Goal: Task Accomplishment & Management: Manage account settings

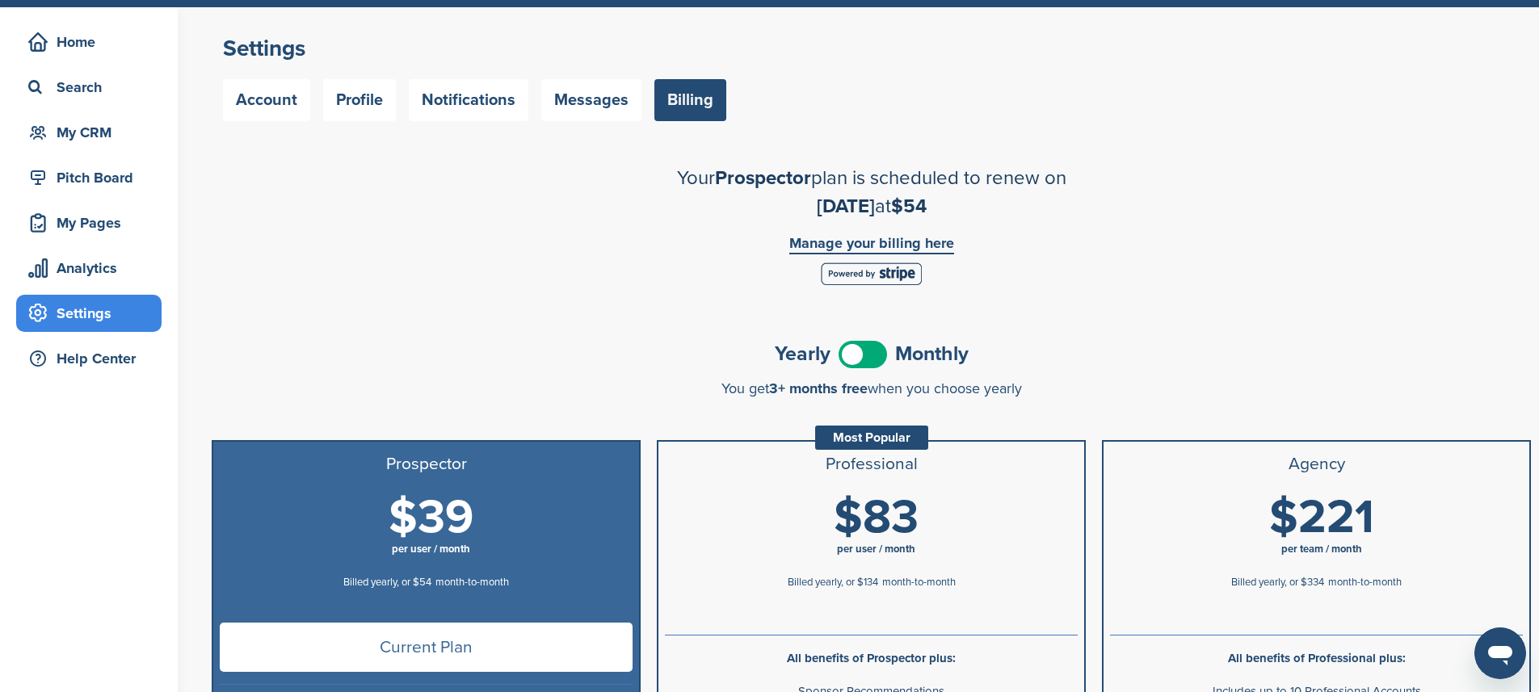
scroll to position [142, 0]
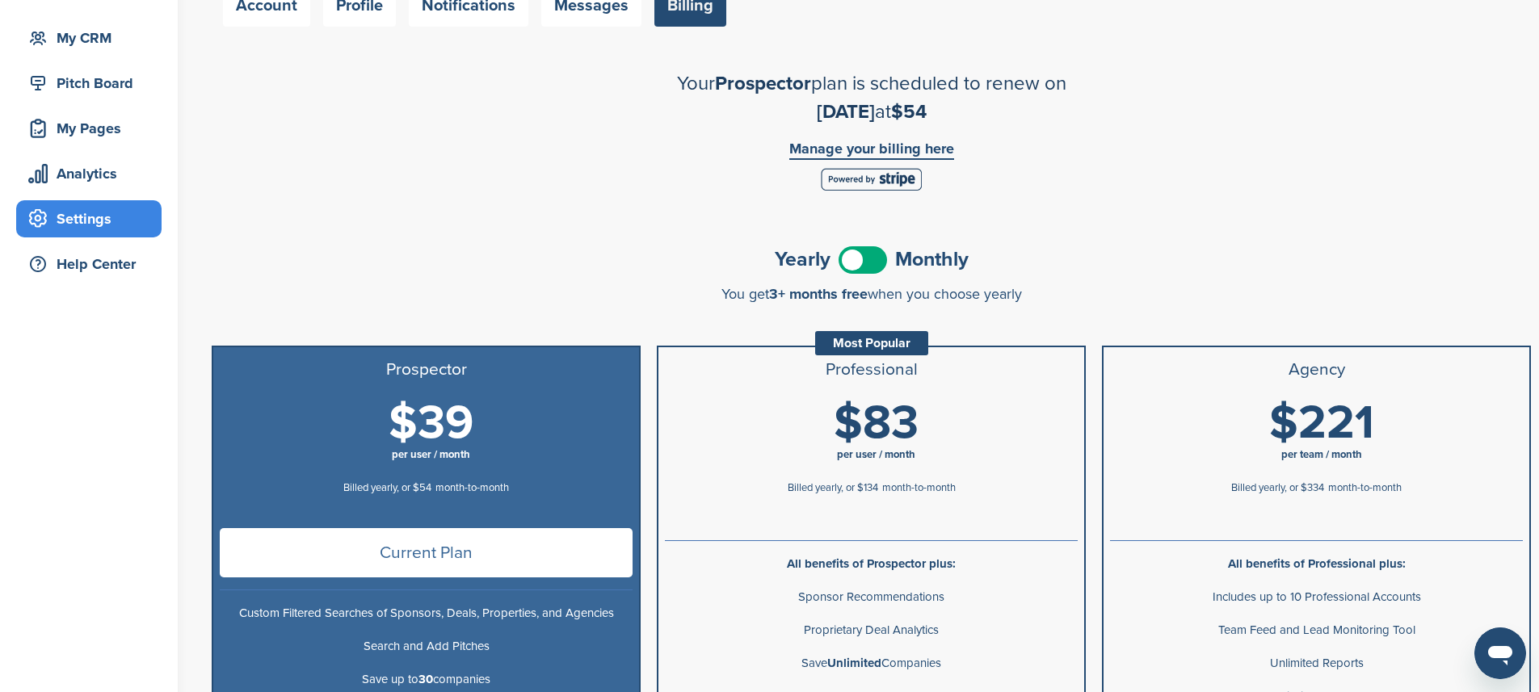
click at [868, 260] on span at bounding box center [863, 259] width 48 height 27
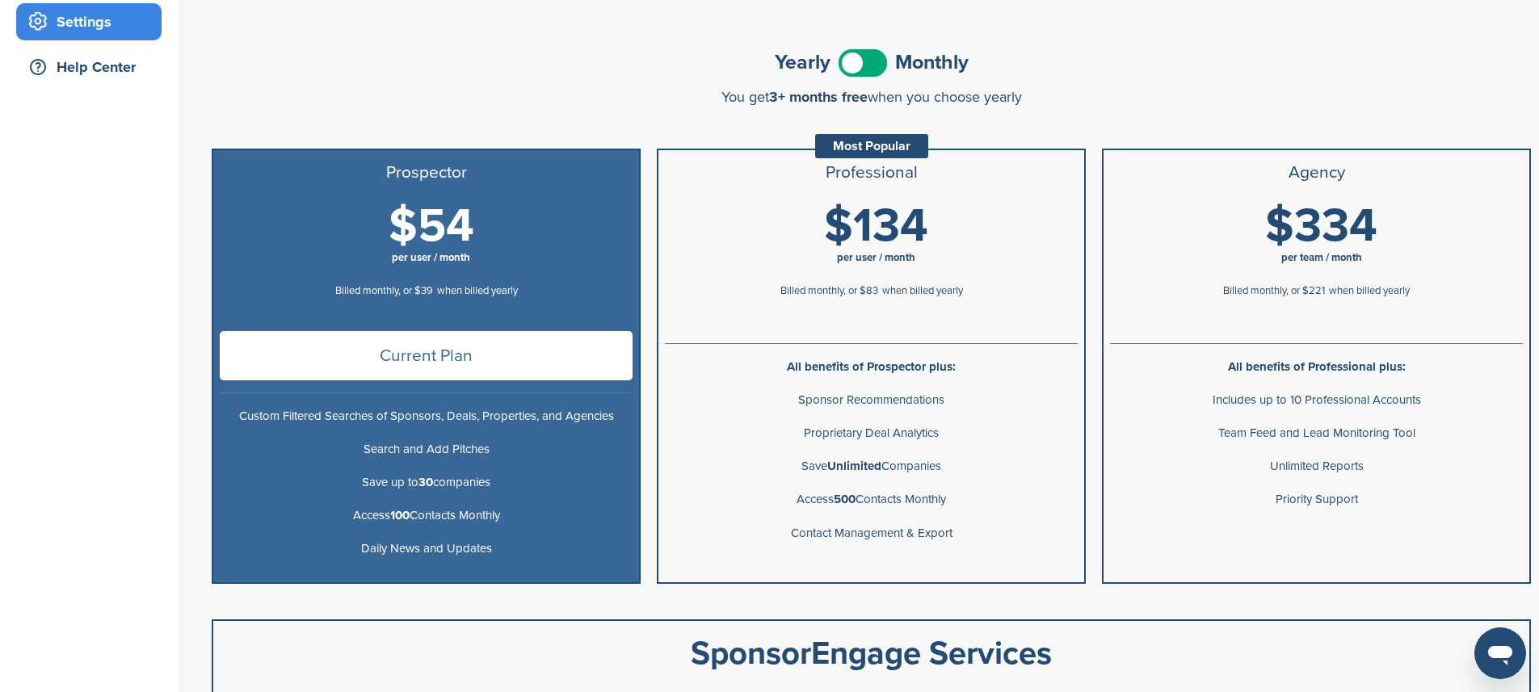
scroll to position [343, 0]
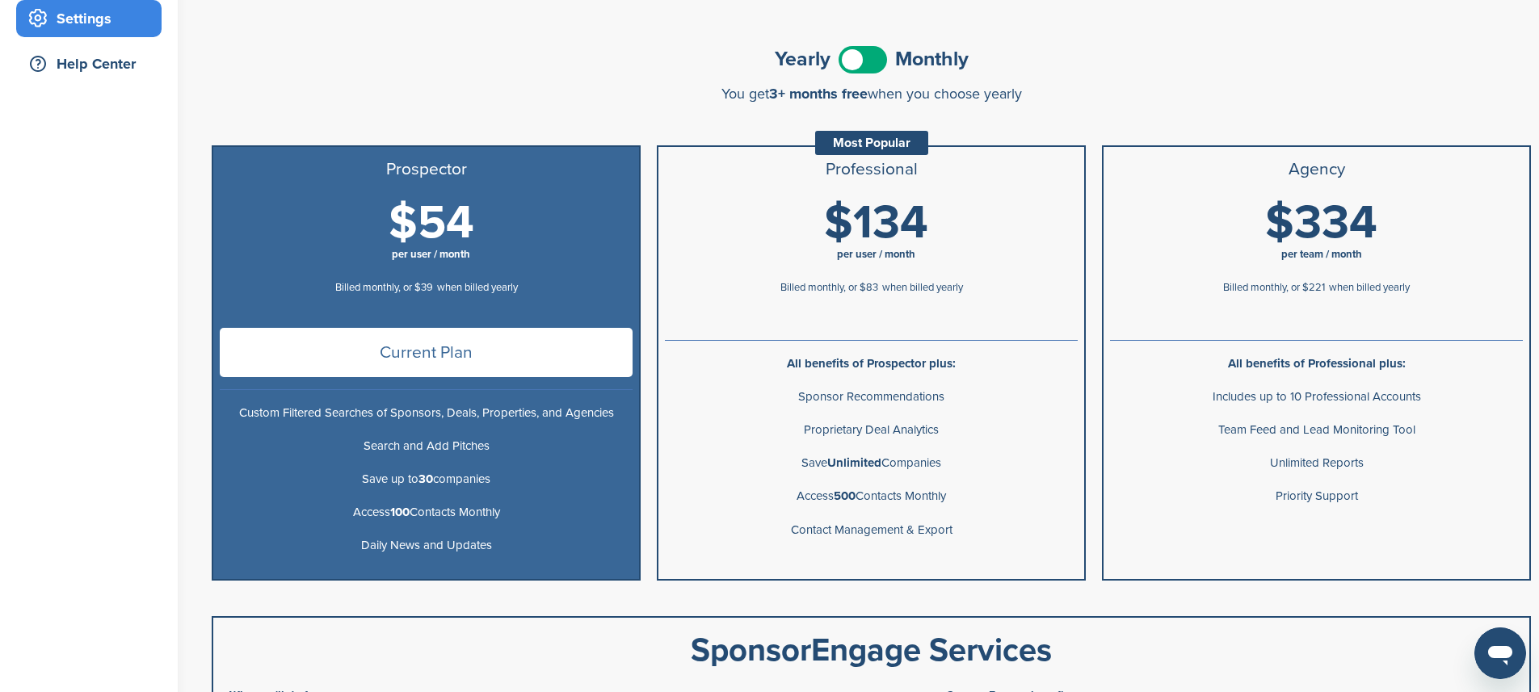
click at [861, 63] on span at bounding box center [863, 59] width 48 height 27
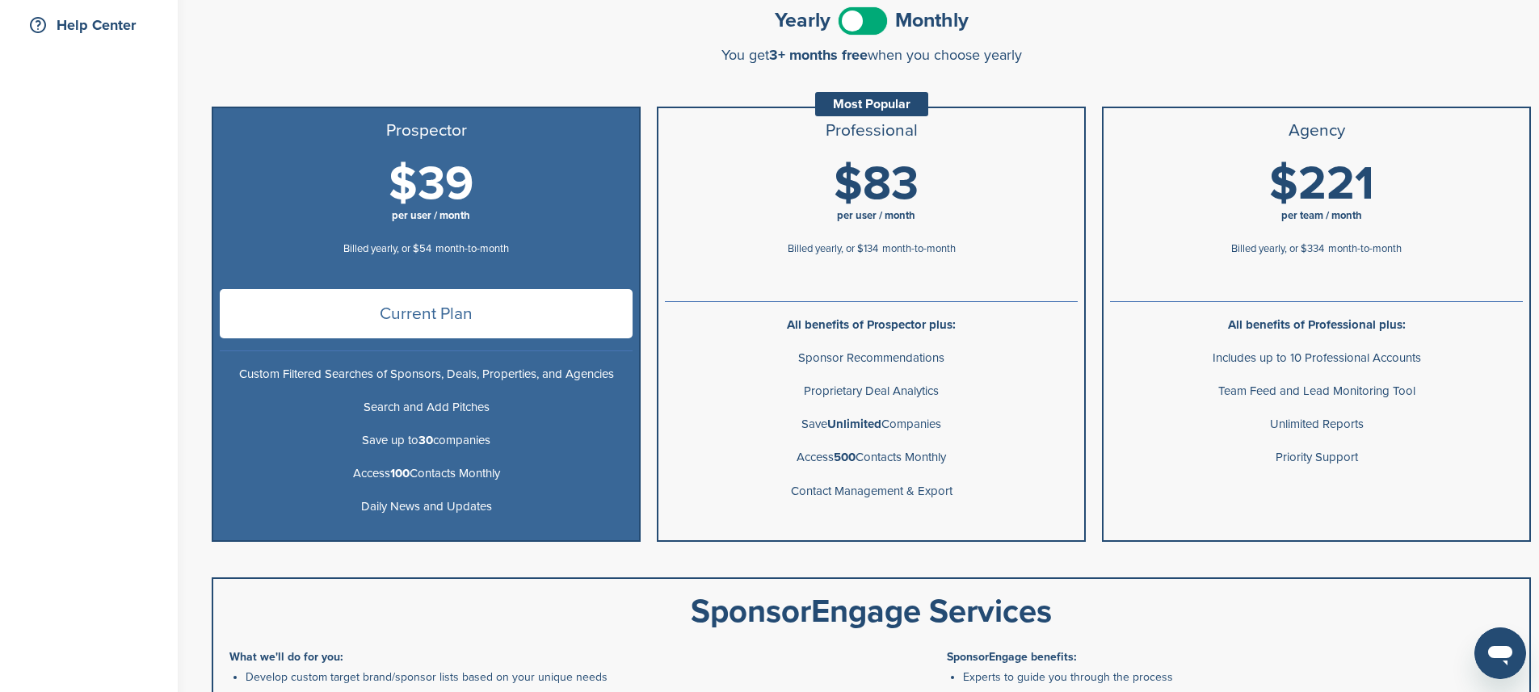
scroll to position [389, 0]
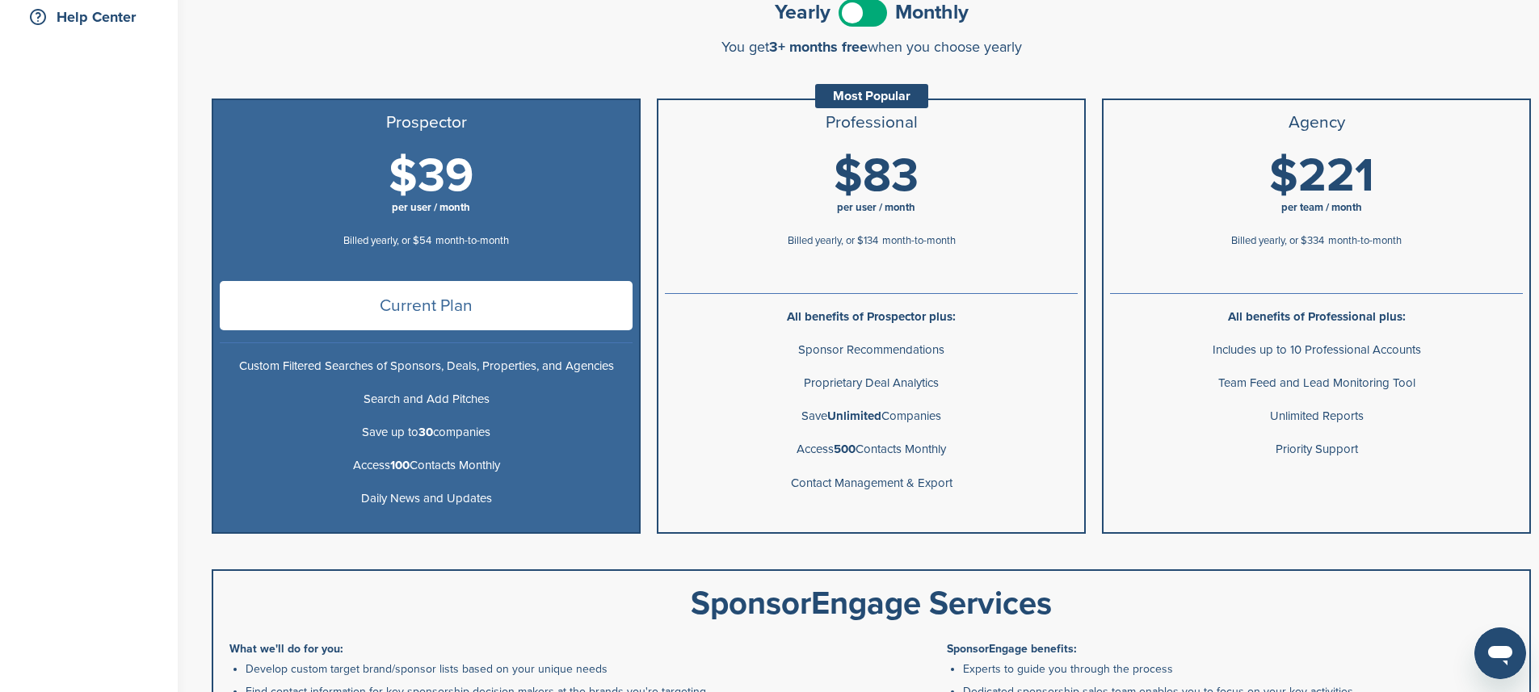
click at [868, 19] on span at bounding box center [863, 12] width 48 height 27
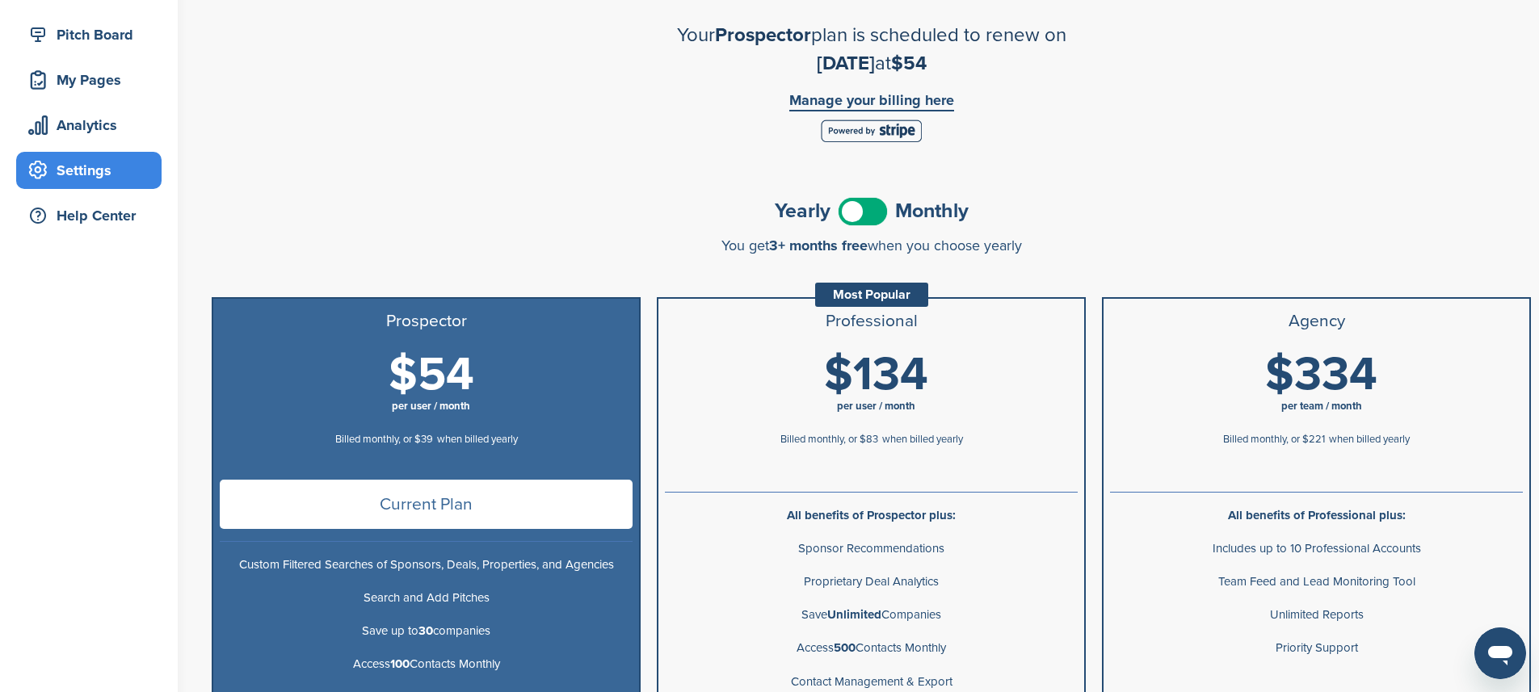
scroll to position [192, 0]
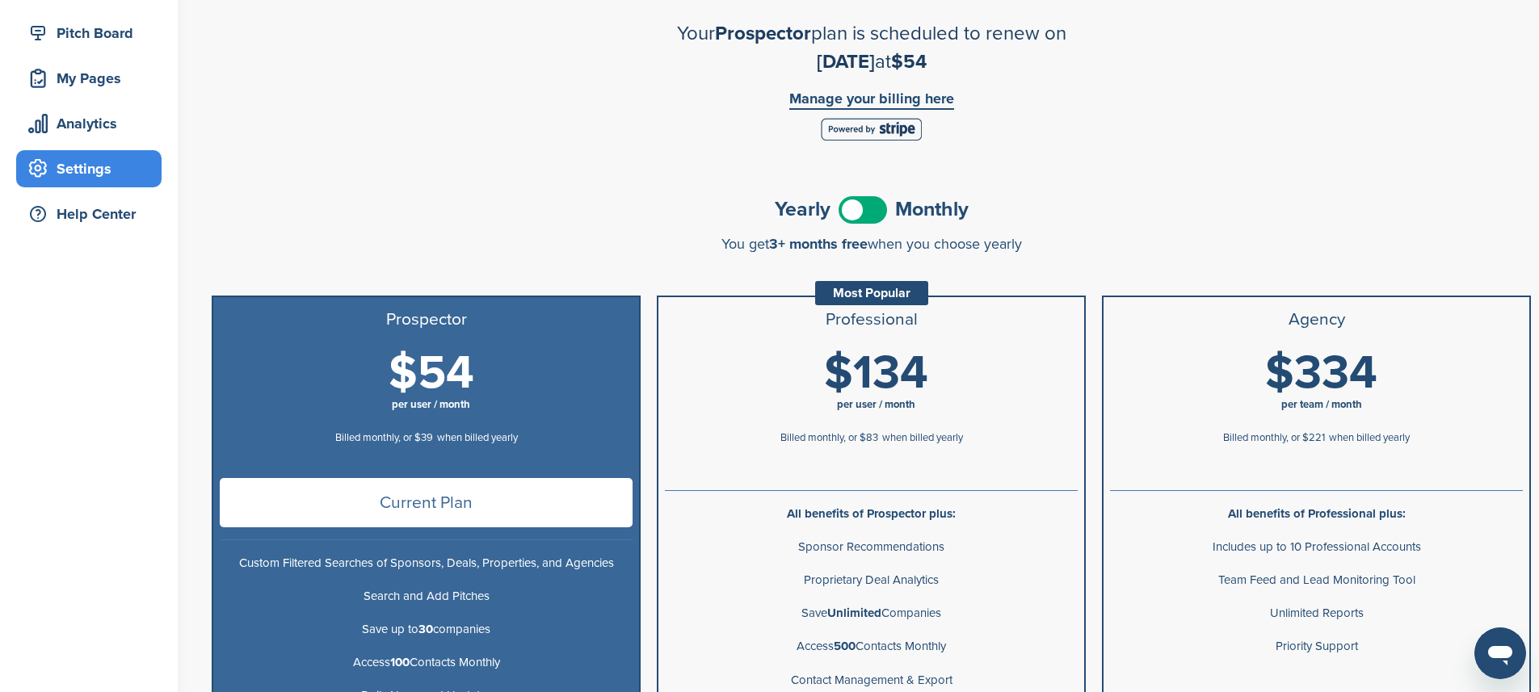
click at [873, 97] on link "Manage your billing here" at bounding box center [871, 100] width 165 height 19
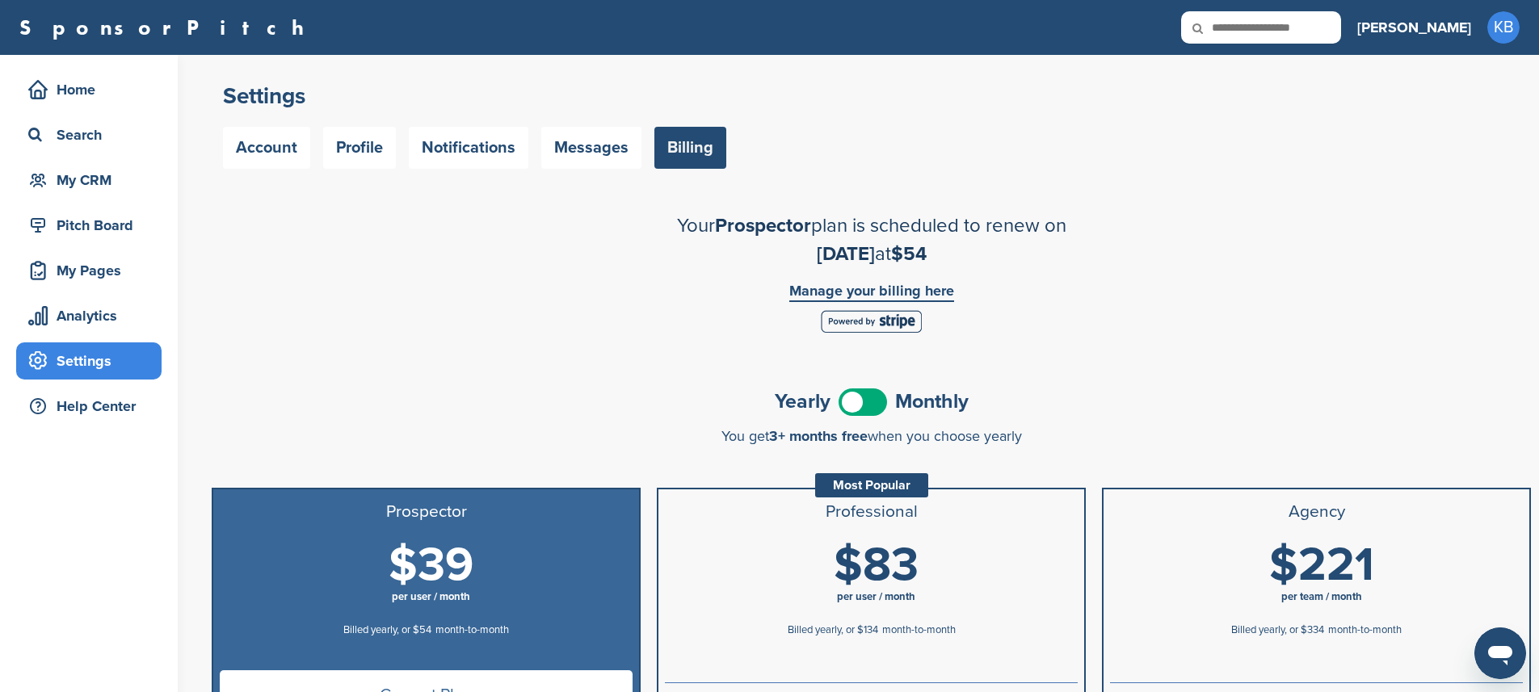
click at [873, 286] on link "Manage your billing here" at bounding box center [871, 293] width 165 height 19
